Goal: Task Accomplishment & Management: Use online tool/utility

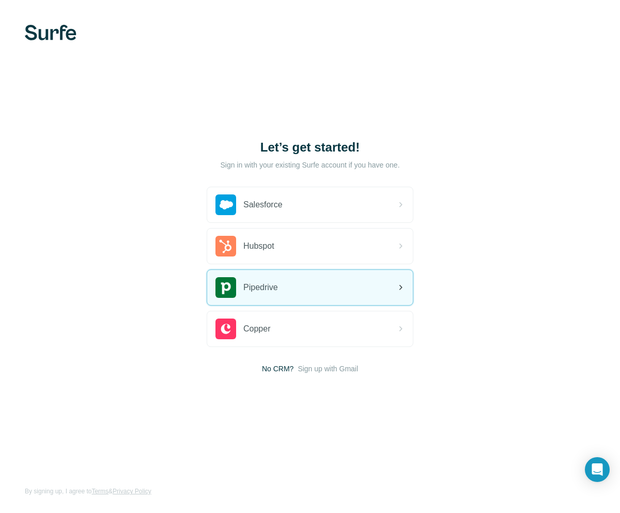
click at [286, 290] on div "Pipedrive" at bounding box center [310, 287] width 206 height 35
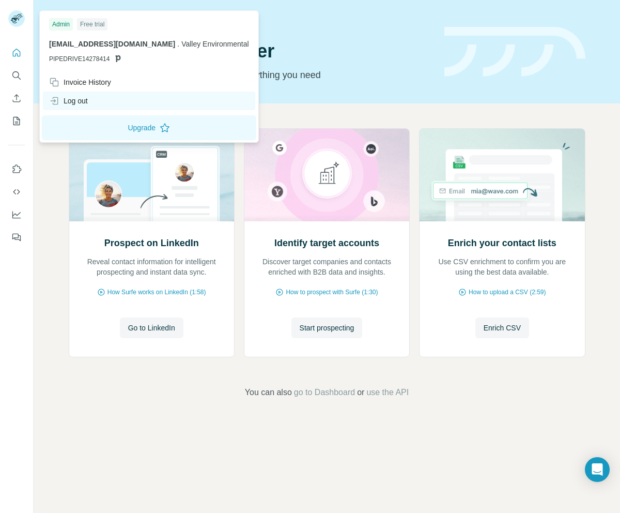
click at [87, 104] on div "Log out" at bounding box center [68, 101] width 39 height 10
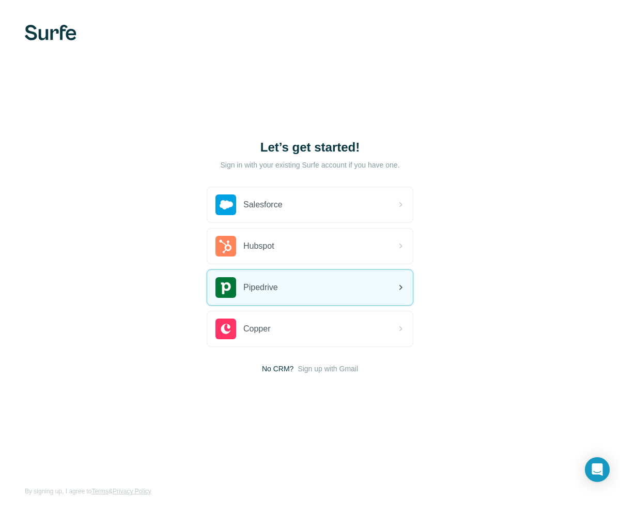
click at [272, 283] on span "Pipedrive" at bounding box center [260, 287] width 35 height 12
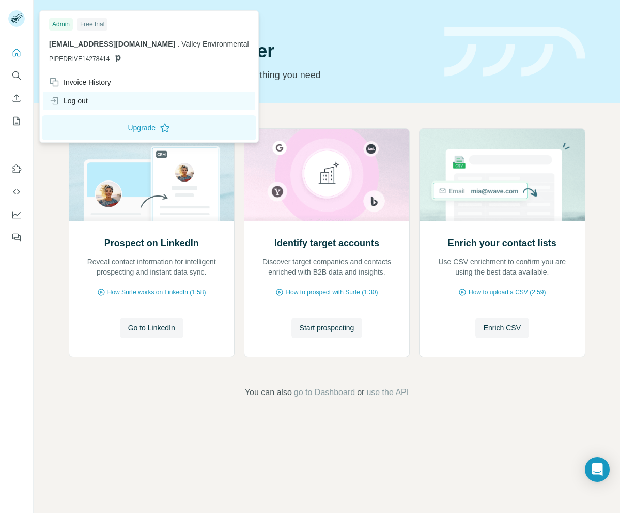
click at [101, 100] on div "Log out" at bounding box center [149, 100] width 212 height 19
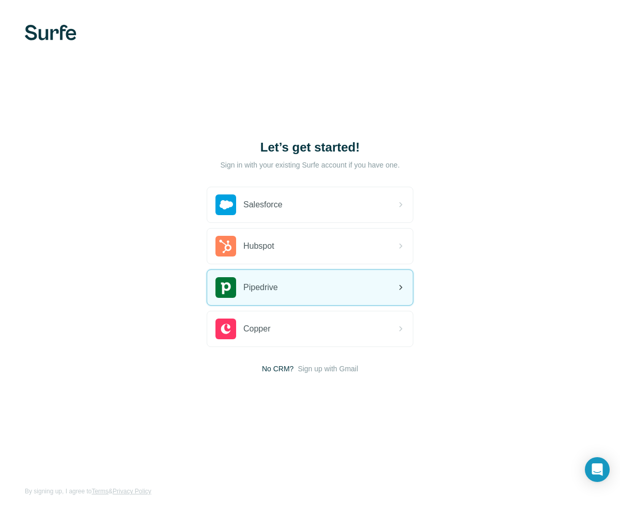
click at [297, 290] on div "Pipedrive" at bounding box center [310, 287] width 206 height 35
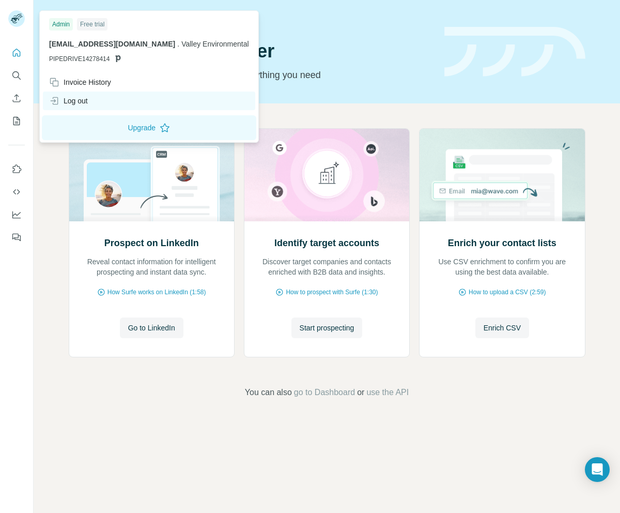
click at [114, 103] on div "Log out" at bounding box center [149, 100] width 212 height 19
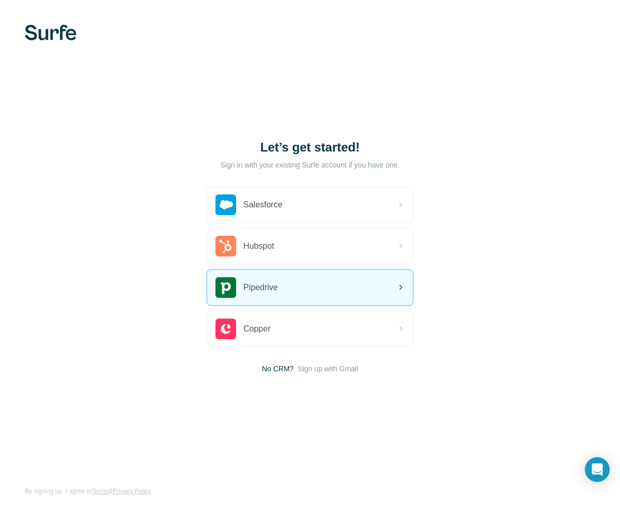
click at [310, 288] on div "Pipedrive" at bounding box center [310, 287] width 206 height 35
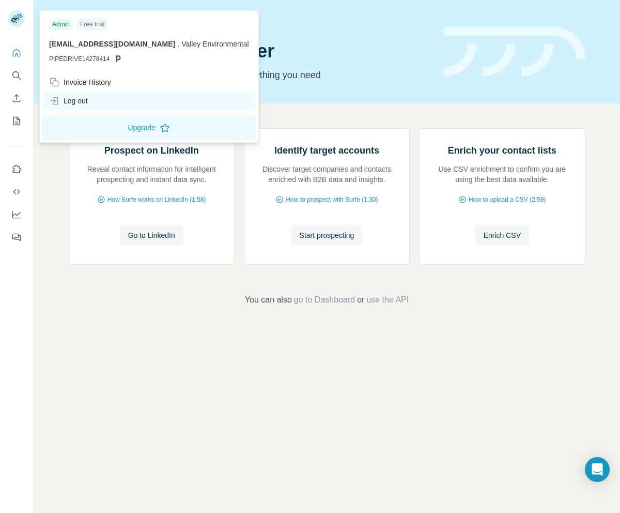
click at [73, 101] on div "Log out" at bounding box center [68, 101] width 39 height 10
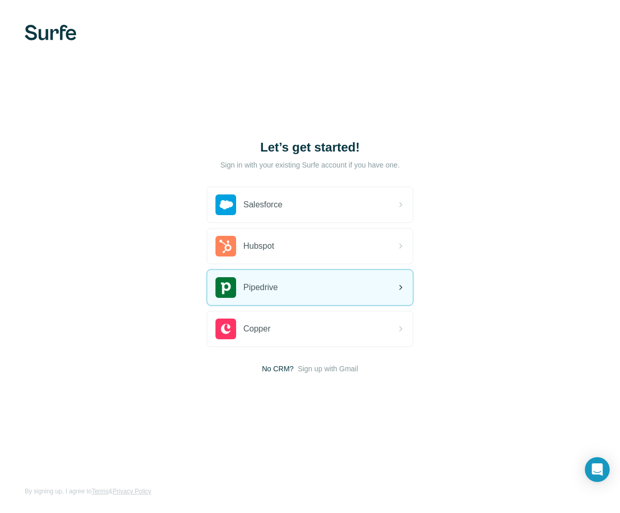
click at [272, 294] on div "Pipedrive" at bounding box center [247, 287] width 63 height 21
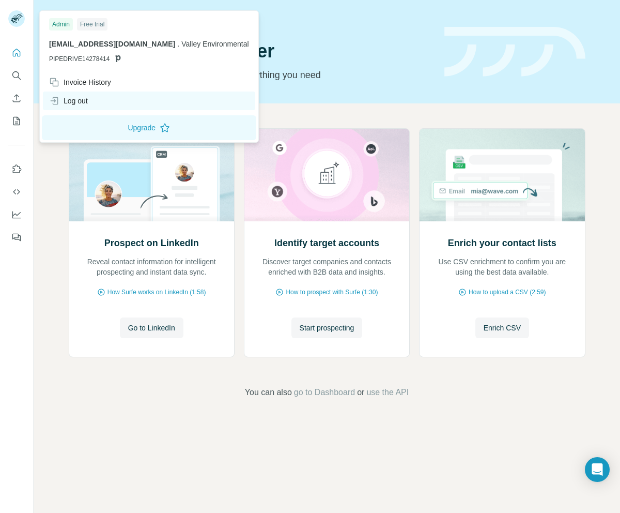
click at [86, 106] on div "Log out" at bounding box center [149, 100] width 212 height 19
click at [85, 104] on div "Log out" at bounding box center [68, 101] width 39 height 10
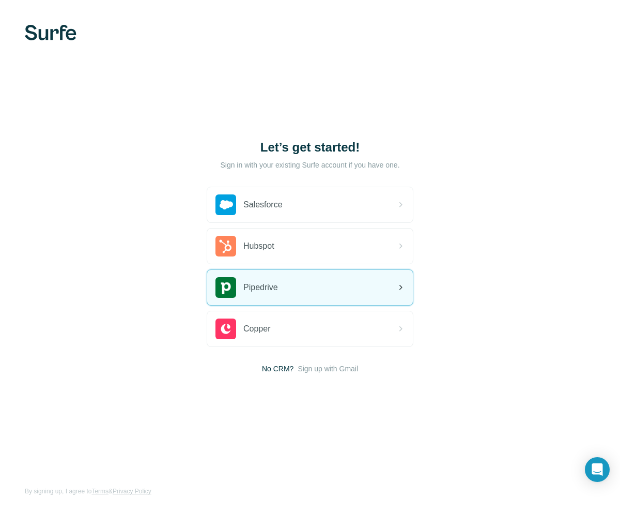
click at [306, 298] on div "Pipedrive" at bounding box center [310, 287] width 206 height 35
